Goal: Information Seeking & Learning: Learn about a topic

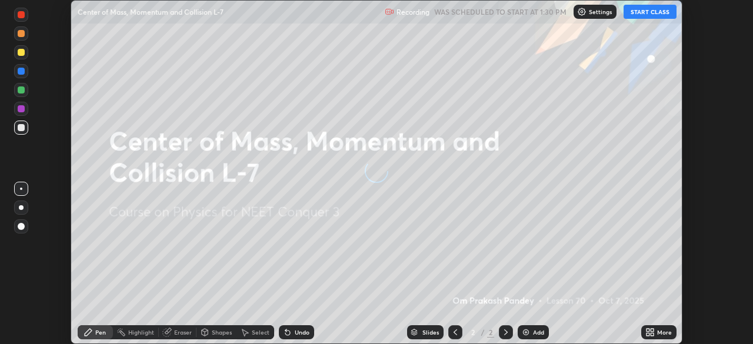
scroll to position [344, 752]
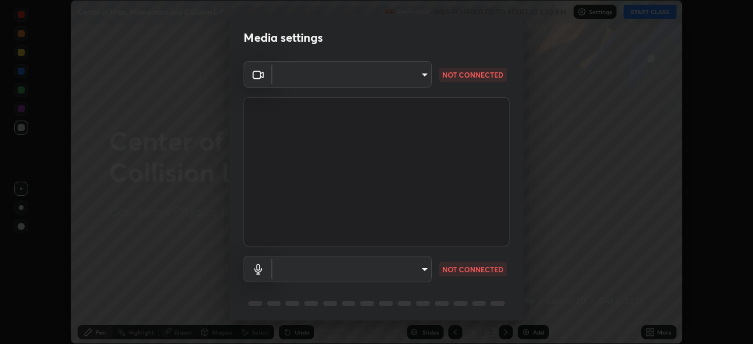
type input "cb8c6b6b4a50c5c6d626de20ccb3fd73f31987ea2ecc1878d3d31a5f1bf4ae53"
type input "2dc79f99ff49247848e5161b771e98d38bbe0c66e3440a1c16dba11f75110d50"
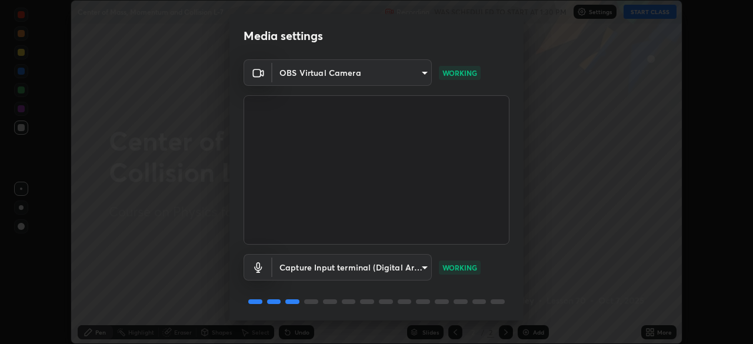
scroll to position [42, 0]
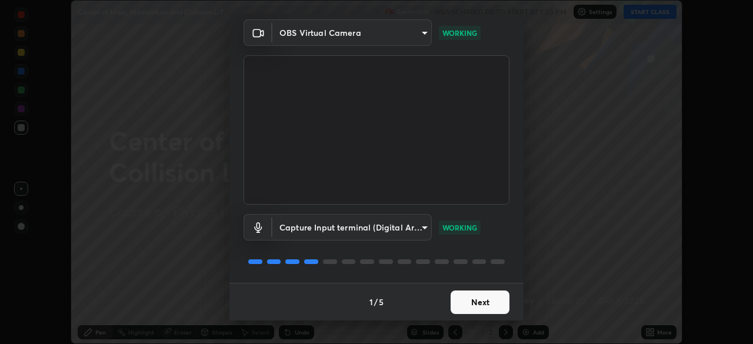
click at [473, 303] on button "Next" at bounding box center [479, 302] width 59 height 24
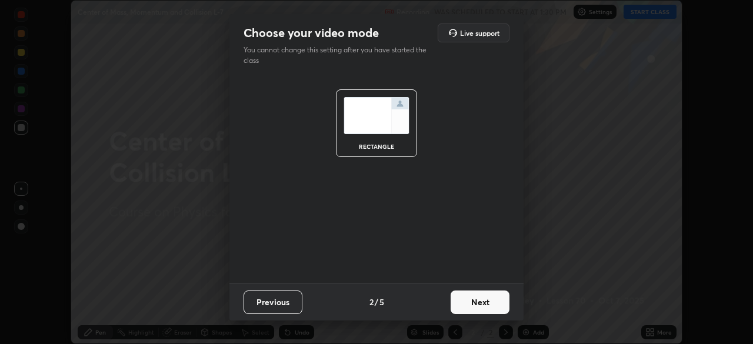
scroll to position [0, 0]
click at [472, 302] on button "Next" at bounding box center [479, 302] width 59 height 24
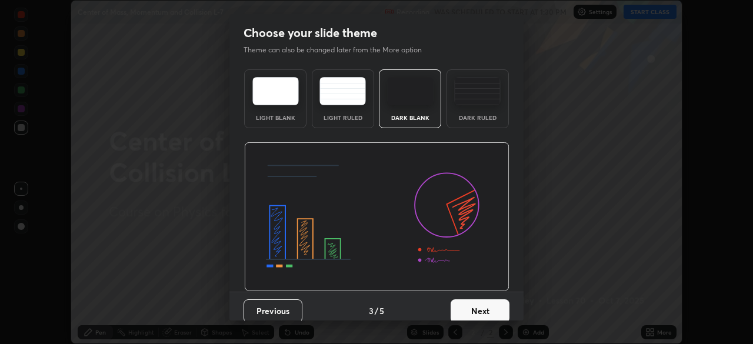
click at [473, 308] on button "Next" at bounding box center [479, 311] width 59 height 24
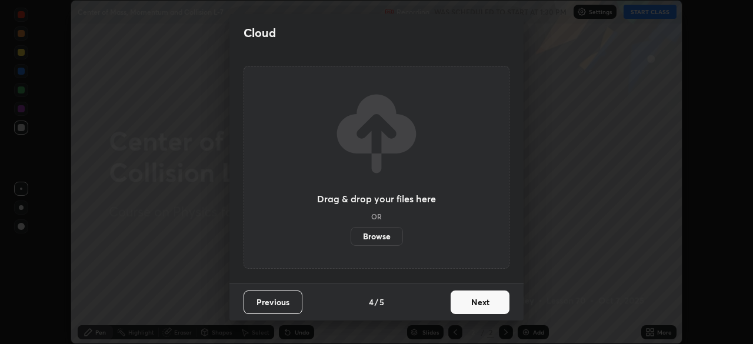
click at [471, 303] on button "Next" at bounding box center [479, 302] width 59 height 24
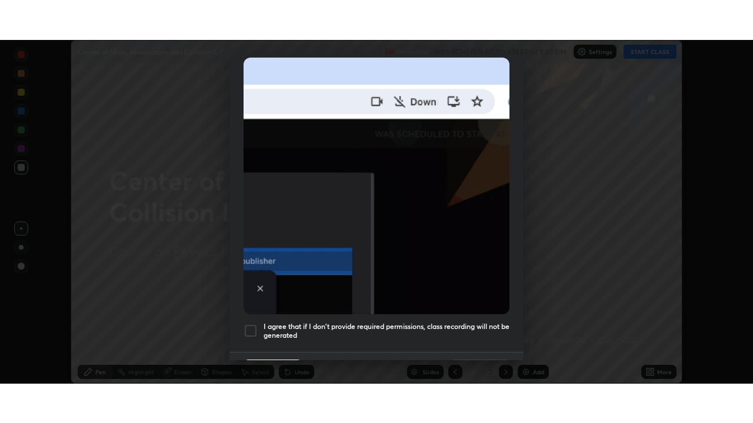
scroll to position [282, 0]
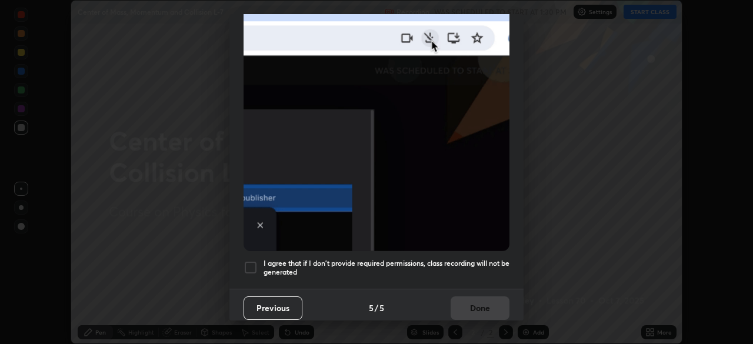
click at [251, 266] on div at bounding box center [250, 267] width 14 height 14
click at [475, 303] on button "Done" at bounding box center [479, 308] width 59 height 24
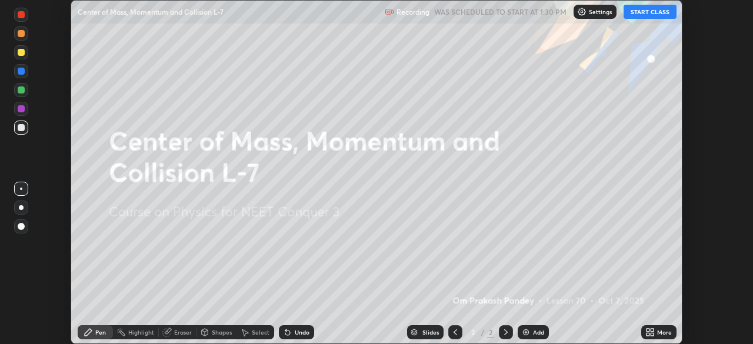
click at [650, 13] on button "START CLASS" at bounding box center [649, 12] width 53 height 14
click at [649, 332] on icon at bounding box center [649, 331] width 9 height 9
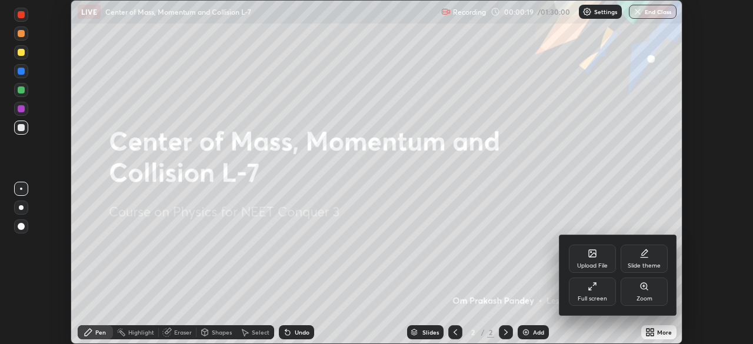
click at [590, 286] on icon at bounding box center [591, 286] width 9 height 9
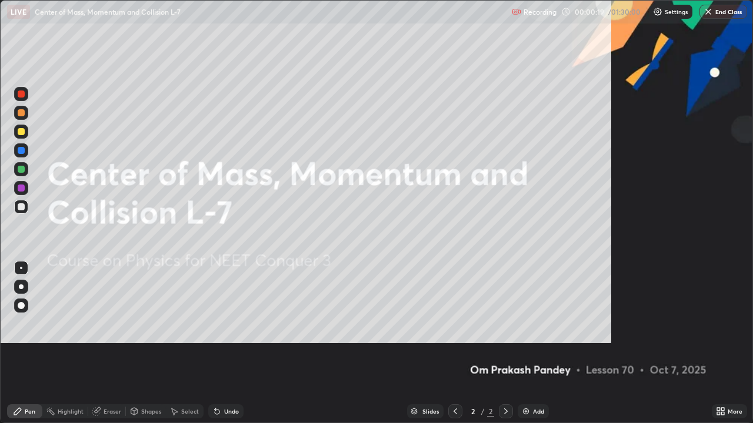
scroll to position [423, 753]
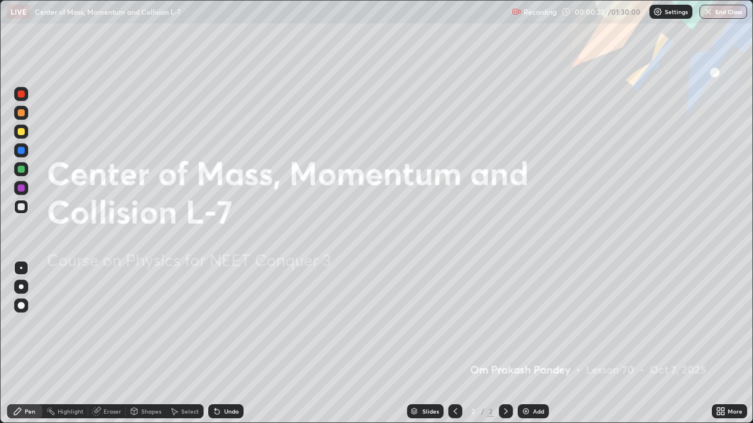
click at [527, 343] on img at bounding box center [525, 411] width 9 height 9
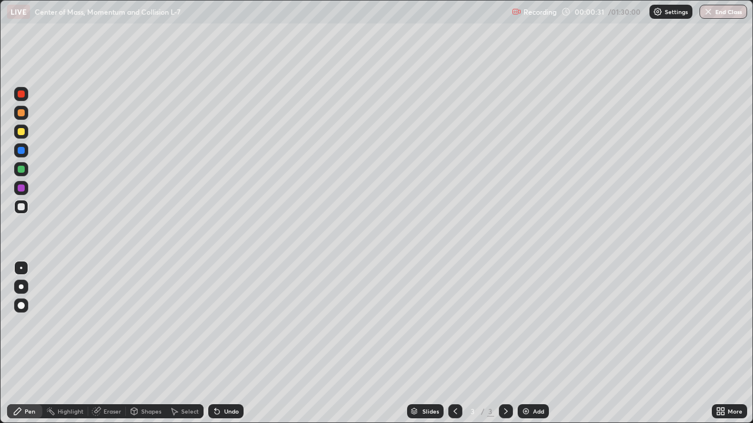
click at [22, 132] on div at bounding box center [21, 131] width 7 height 7
click at [19, 208] on div at bounding box center [21, 206] width 7 height 7
click at [22, 132] on div at bounding box center [21, 131] width 7 height 7
click at [20, 207] on div at bounding box center [21, 206] width 7 height 7
click at [20, 131] on div at bounding box center [21, 131] width 7 height 7
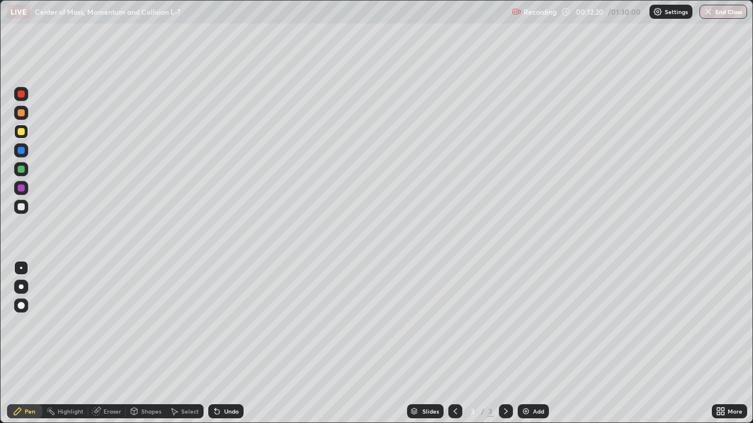
click at [527, 343] on img at bounding box center [525, 411] width 9 height 9
click at [20, 206] on div at bounding box center [21, 206] width 7 height 7
click at [21, 168] on div at bounding box center [21, 169] width 7 height 7
click at [20, 132] on div at bounding box center [21, 131] width 7 height 7
click at [22, 206] on div at bounding box center [21, 206] width 7 height 7
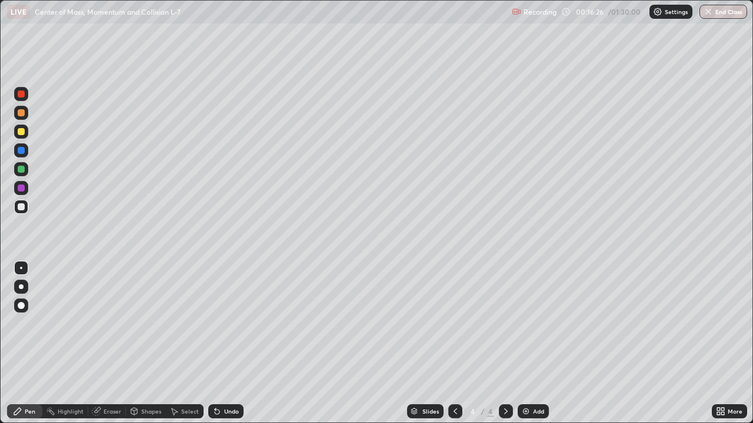
click at [22, 130] on div at bounding box center [21, 131] width 7 height 7
click at [524, 343] on img at bounding box center [525, 411] width 9 height 9
click at [19, 211] on div at bounding box center [21, 207] width 14 height 14
click at [528, 343] on img at bounding box center [525, 411] width 9 height 9
click at [22, 133] on div at bounding box center [21, 131] width 7 height 7
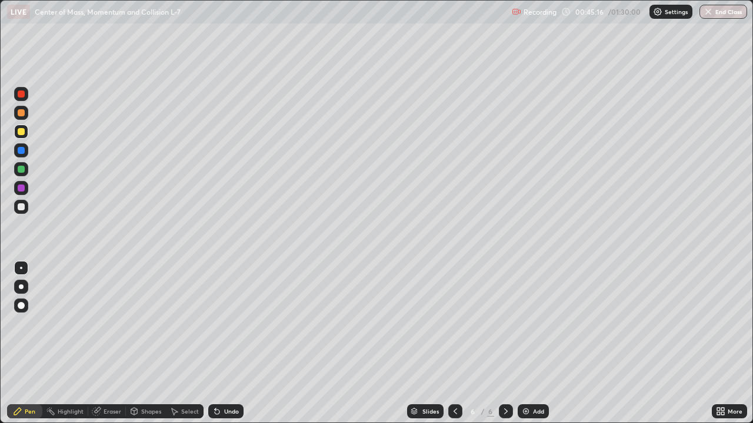
click at [523, 343] on img at bounding box center [525, 411] width 9 height 9
click at [21, 208] on div at bounding box center [21, 206] width 7 height 7
click at [105, 343] on div "Eraser" at bounding box center [112, 412] width 18 height 6
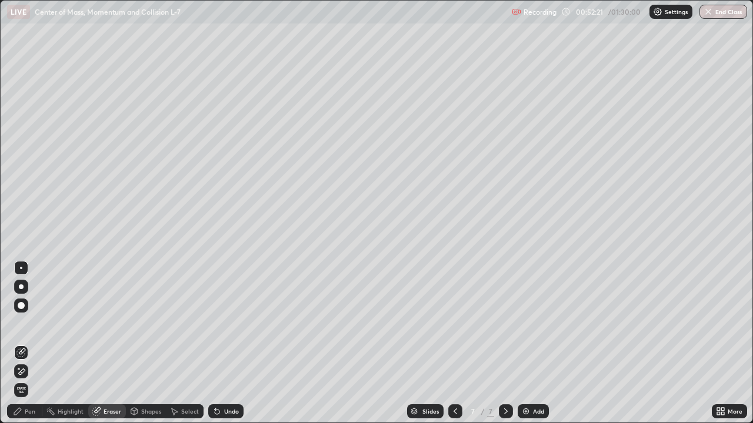
click at [28, 343] on div "Pen" at bounding box center [30, 412] width 11 height 6
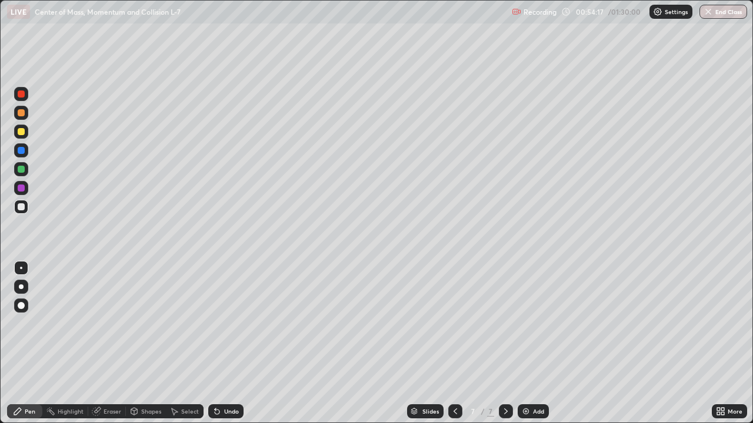
click at [22, 132] on div at bounding box center [21, 131] width 7 height 7
click at [526, 343] on img at bounding box center [525, 411] width 9 height 9
click at [24, 208] on div at bounding box center [21, 206] width 7 height 7
click at [524, 343] on img at bounding box center [525, 411] width 9 height 9
click at [19, 134] on div at bounding box center [21, 131] width 7 height 7
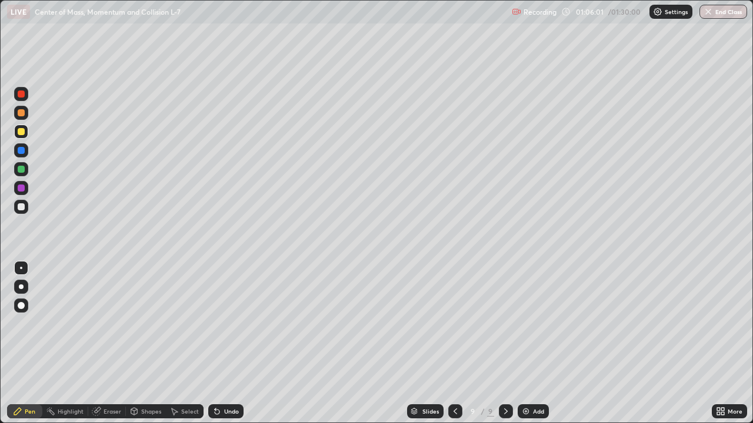
click at [21, 209] on div at bounding box center [21, 206] width 7 height 7
click at [21, 132] on div at bounding box center [21, 131] width 7 height 7
click at [22, 204] on div at bounding box center [21, 206] width 7 height 7
click at [709, 13] on img "button" at bounding box center [707, 11] width 9 height 9
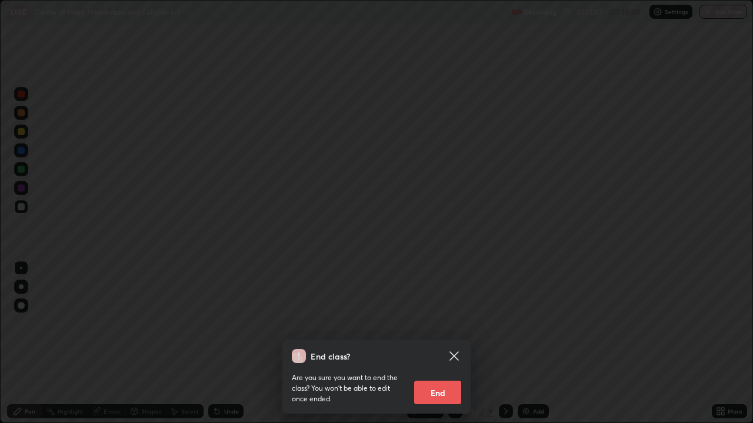
click at [436, 343] on button "End" at bounding box center [437, 393] width 47 height 24
